Goal: Navigation & Orientation: Find specific page/section

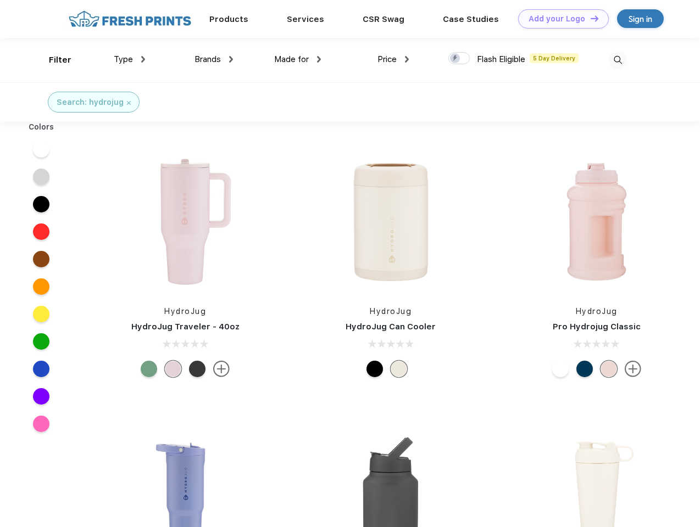
click at [559, 19] on link "Add your Logo Design Tool" at bounding box center [563, 18] width 91 height 19
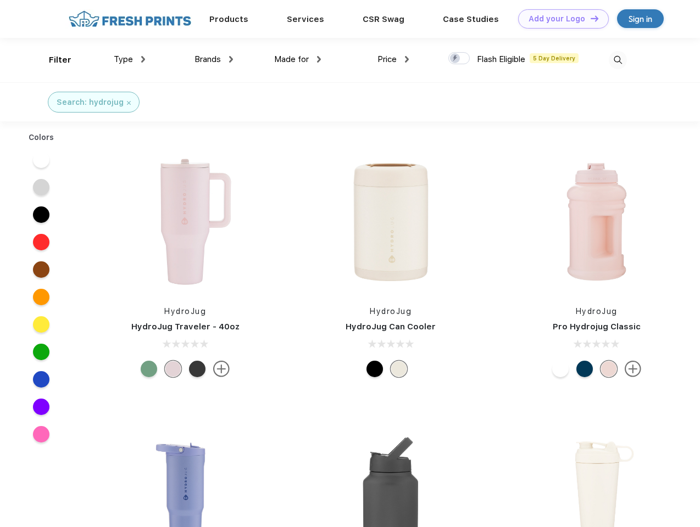
click at [0, 0] on div "Design Tool" at bounding box center [0, 0] width 0 height 0
click at [589, 18] on link "Add your Logo Design Tool" at bounding box center [563, 18] width 91 height 19
click at [53, 60] on div "Filter" at bounding box center [60, 60] width 23 height 13
click at [130, 59] on span "Type" at bounding box center [123, 59] width 19 height 10
click at [214, 59] on span "Brands" at bounding box center [207, 59] width 26 height 10
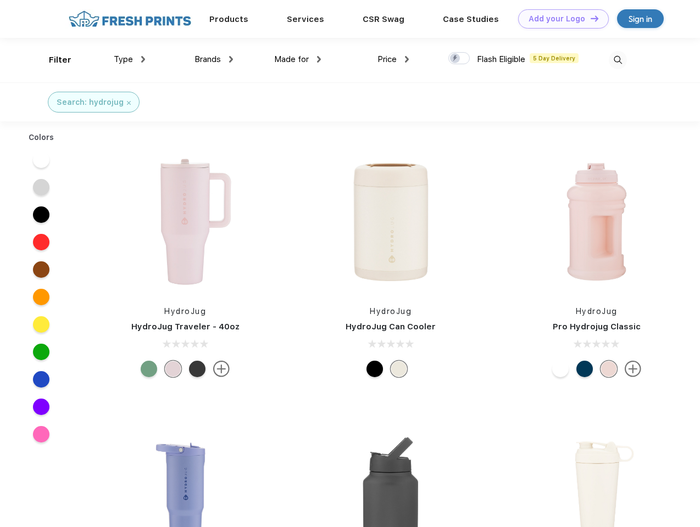
click at [298, 59] on span "Made for" at bounding box center [291, 59] width 35 height 10
click at [393, 59] on span "Price" at bounding box center [386, 59] width 19 height 10
click at [459, 59] on div at bounding box center [458, 58] width 21 height 12
click at [455, 59] on input "checkbox" at bounding box center [451, 55] width 7 height 7
click at [617, 60] on img at bounding box center [618, 60] width 18 height 18
